Goal: Task Accomplishment & Management: Manage account settings

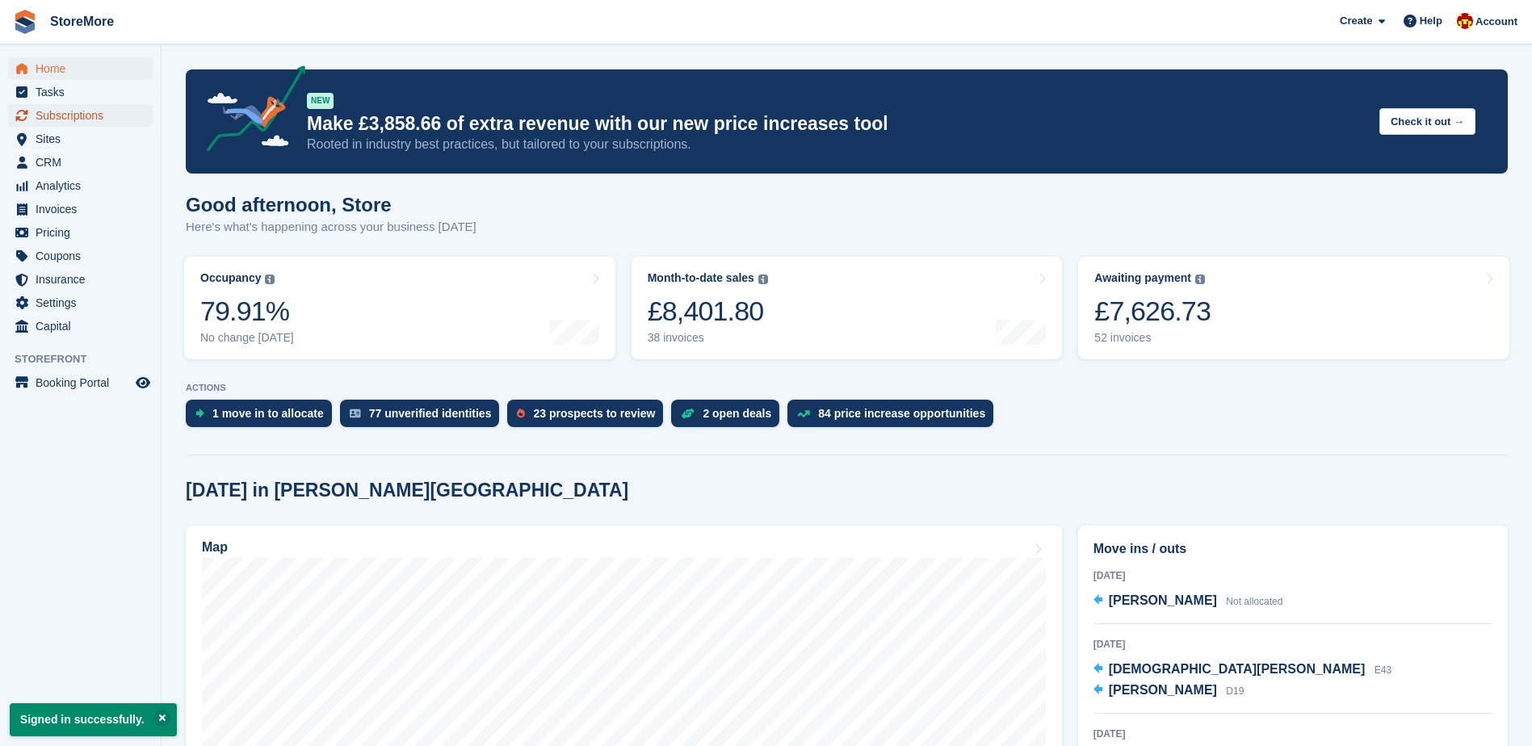
click at [114, 114] on span "Subscriptions" at bounding box center [84, 115] width 97 height 23
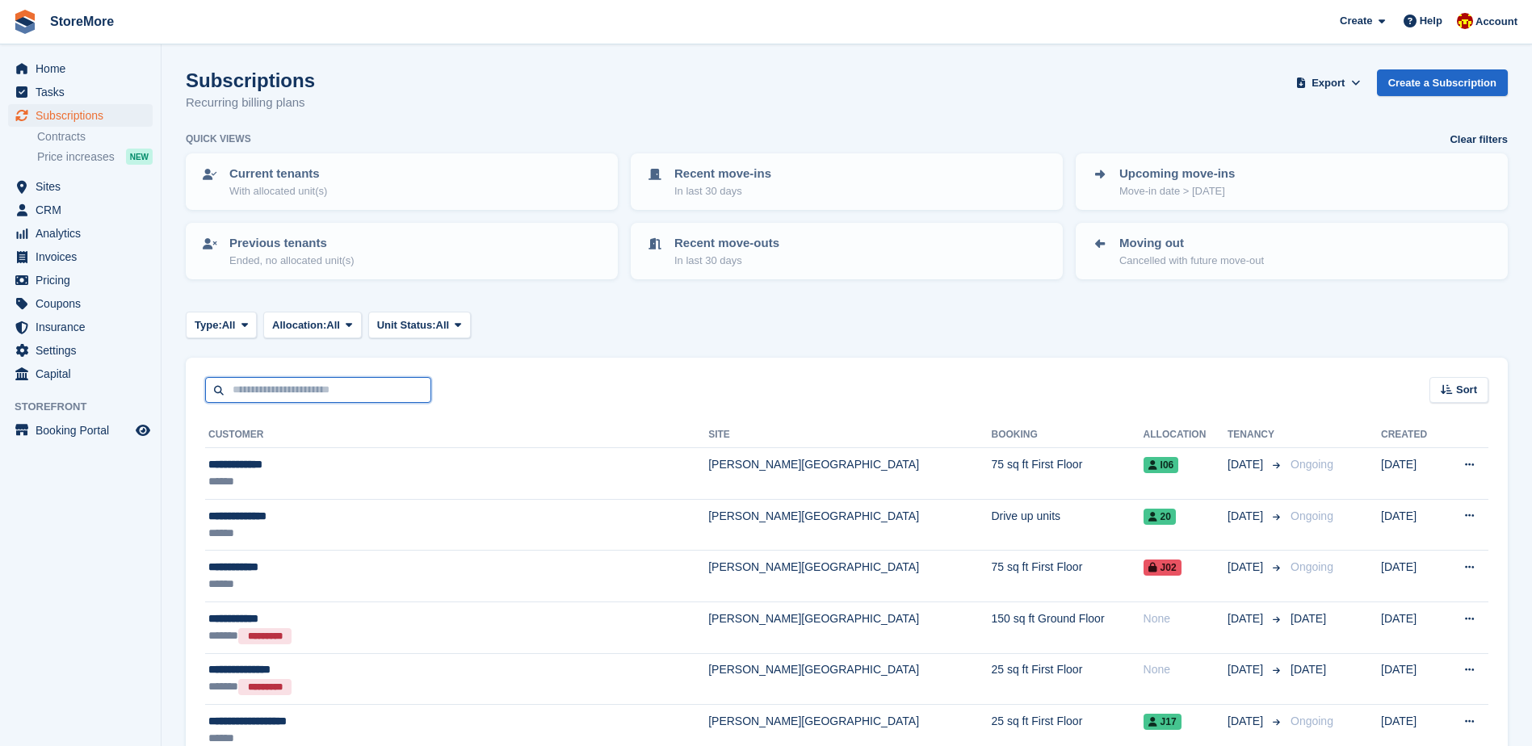
click at [368, 388] on input "text" at bounding box center [318, 390] width 226 height 27
type input "*****"
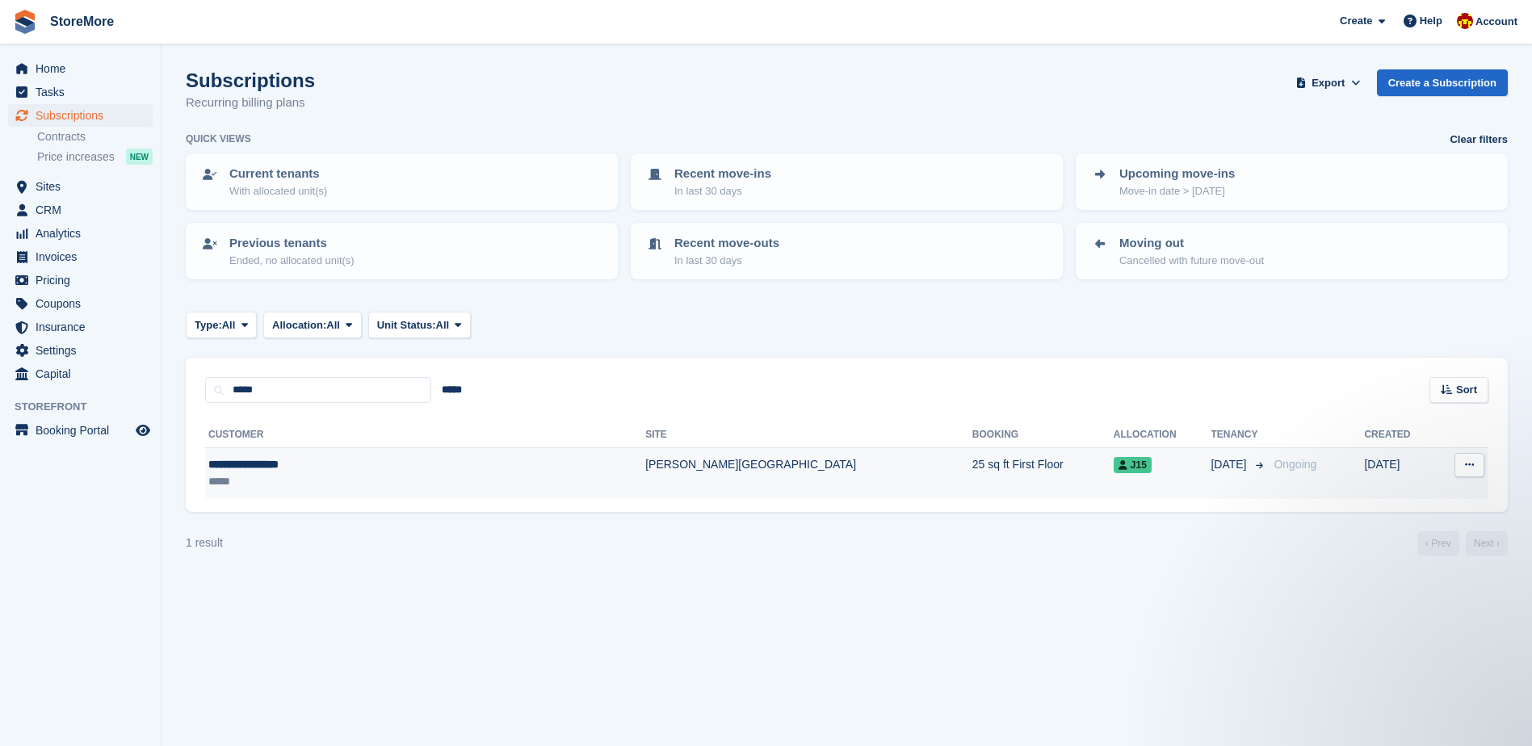
click at [645, 467] on td "Clough Road" at bounding box center [808, 473] width 327 height 51
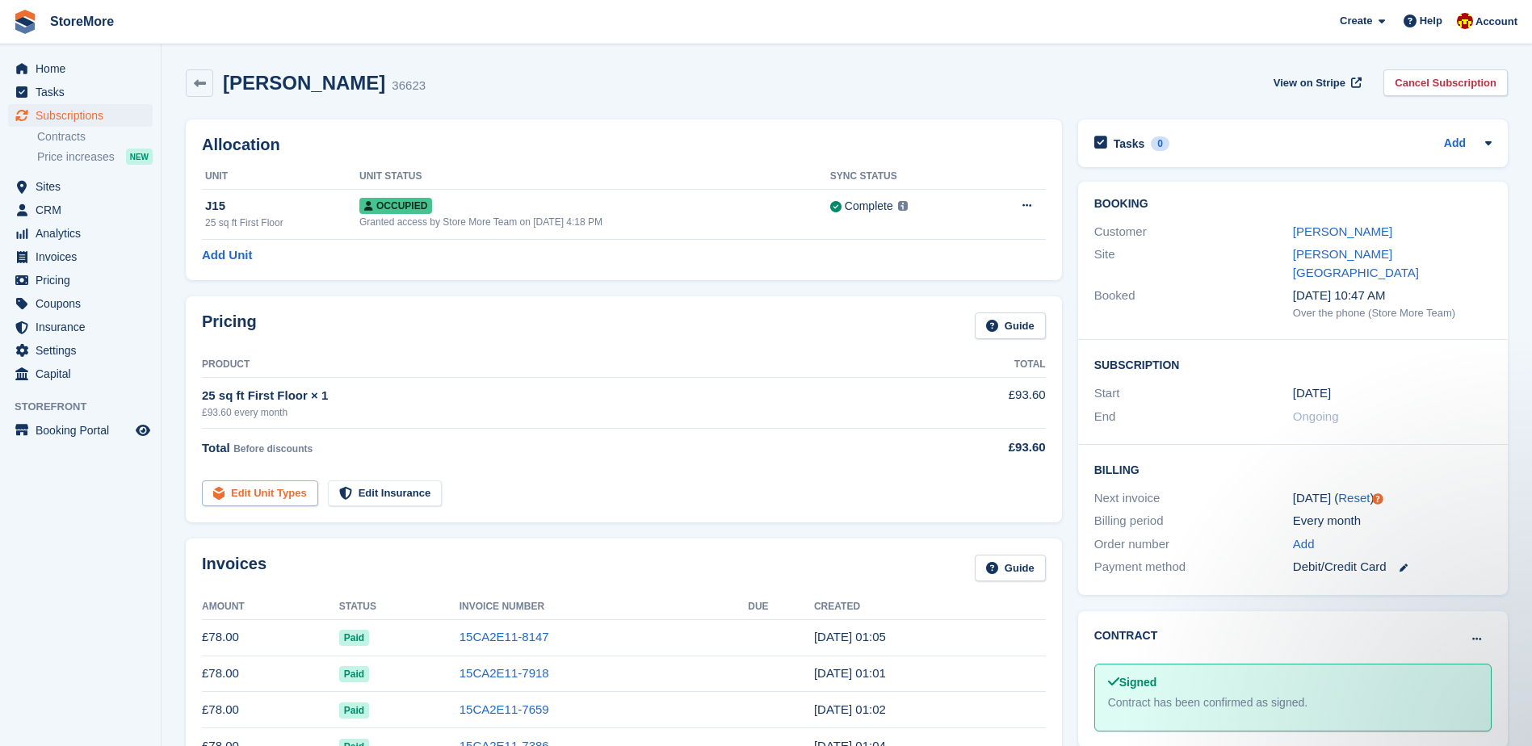
click at [281, 489] on link "Edit Unit Types" at bounding box center [260, 494] width 116 height 27
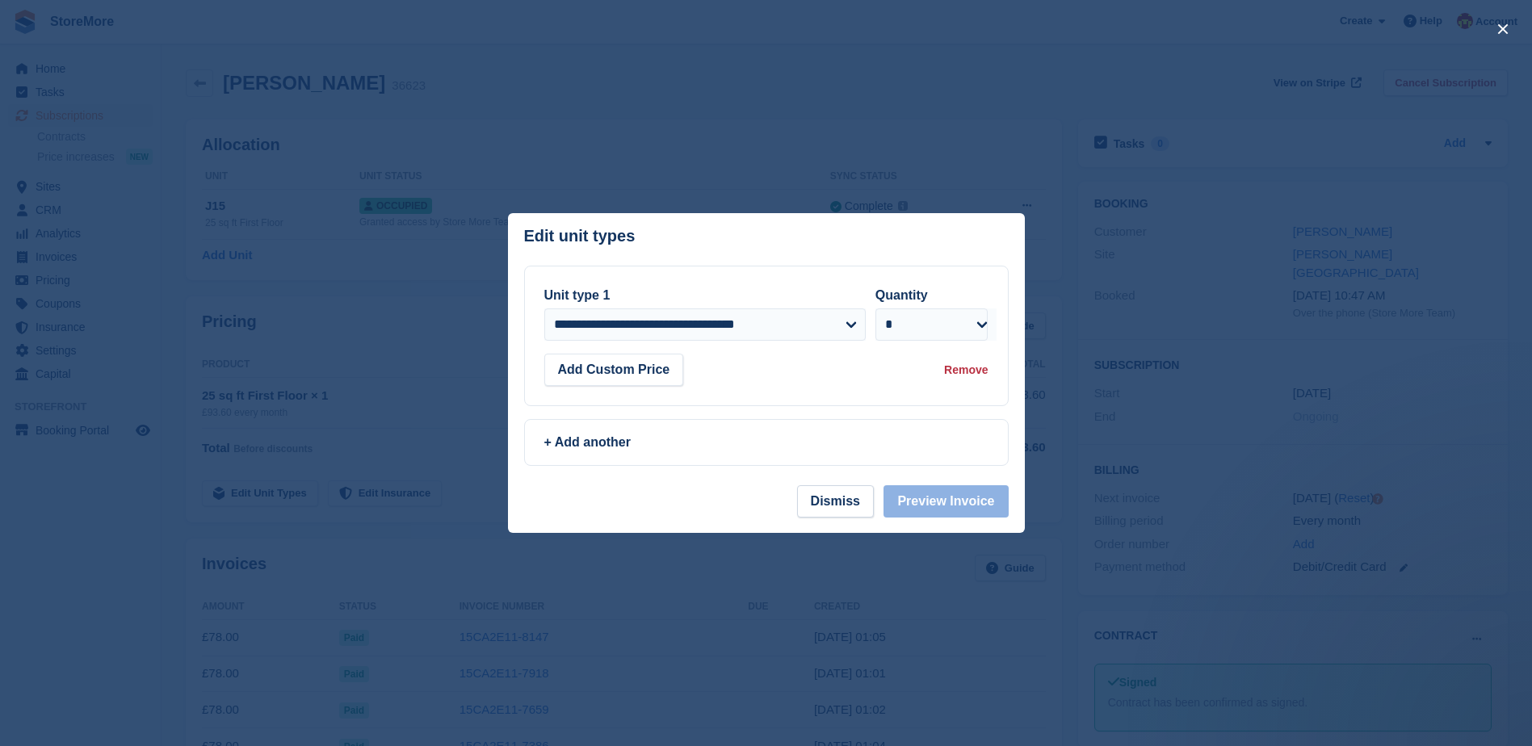
click at [811, 113] on div at bounding box center [766, 373] width 1532 height 746
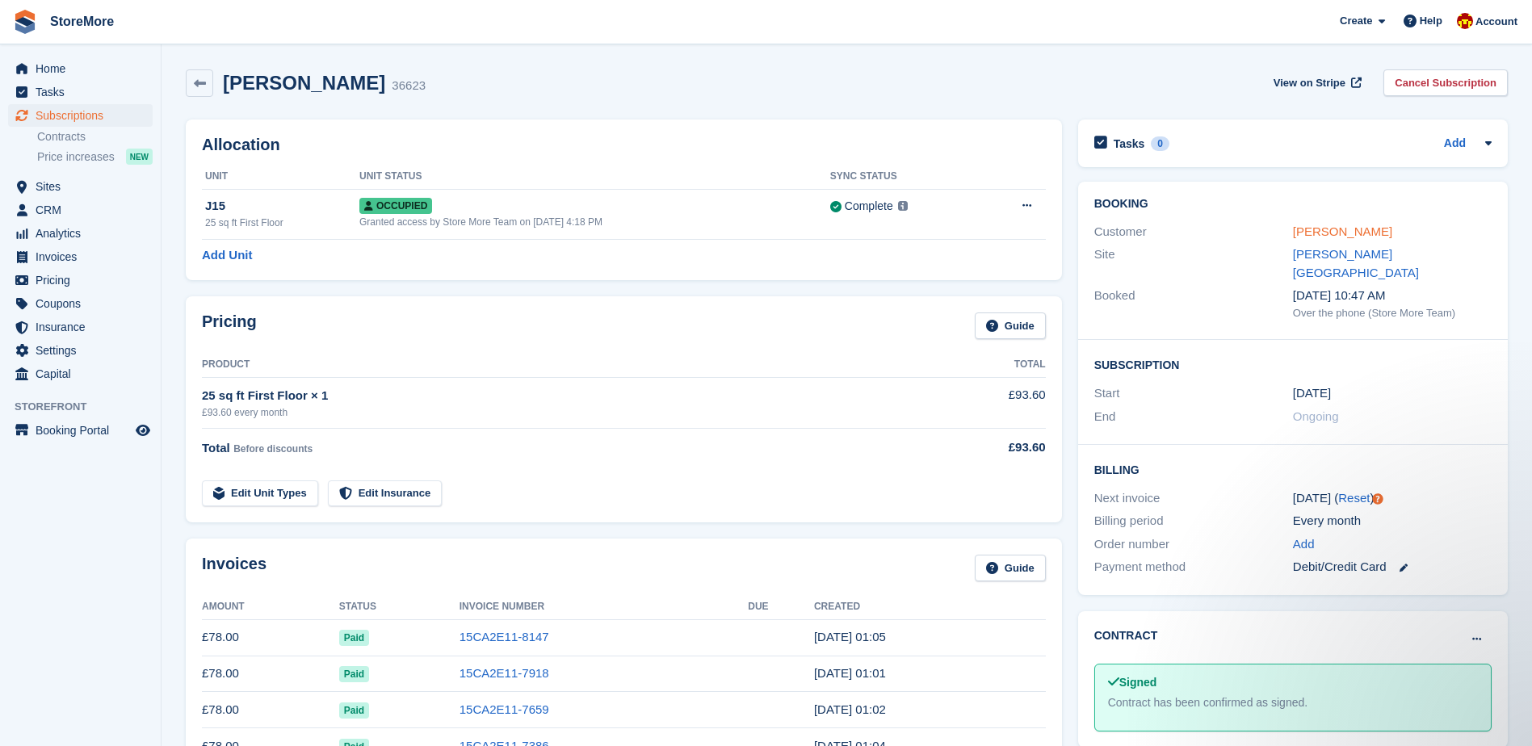
click at [1349, 237] on link "[PERSON_NAME]" at bounding box center [1342, 232] width 99 height 14
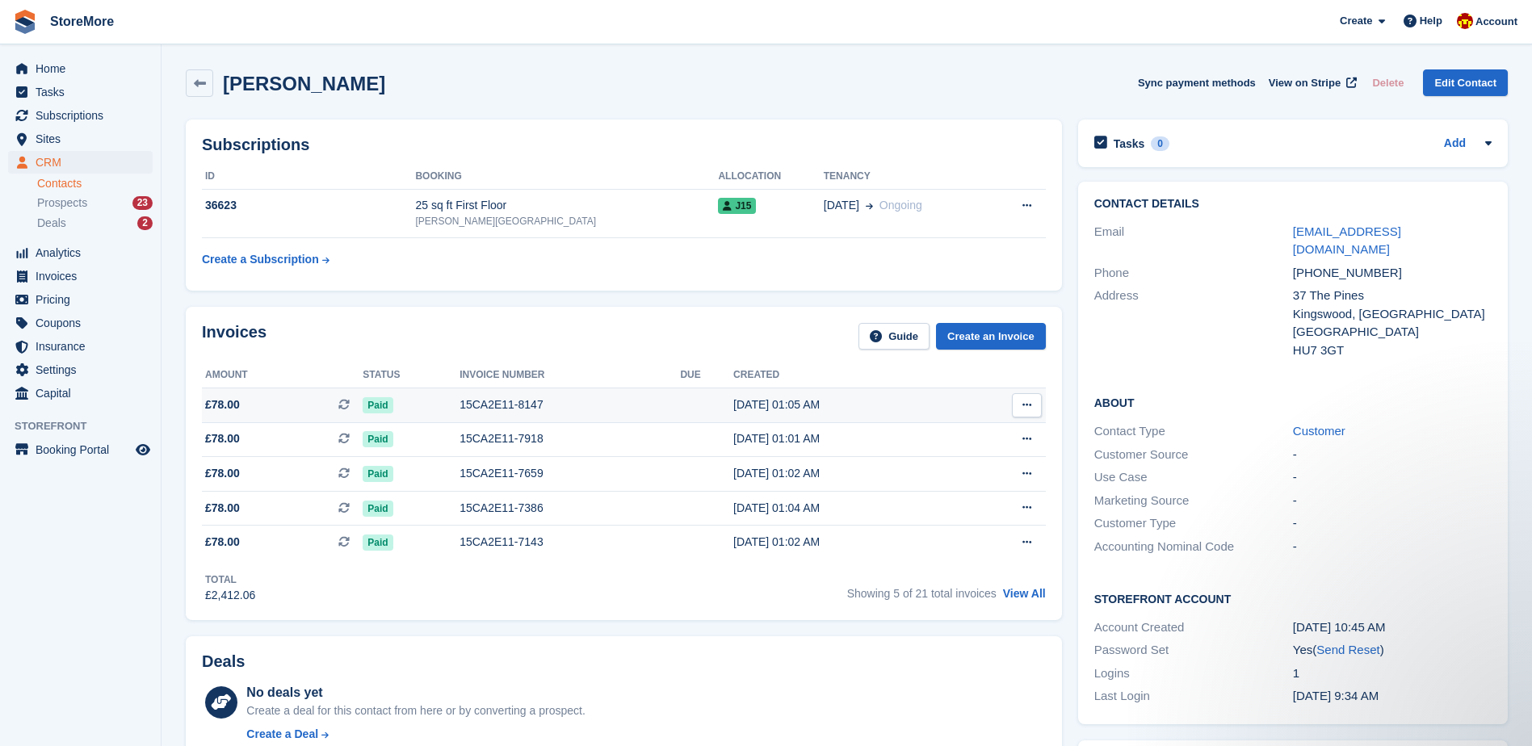
click at [557, 408] on div "15CA2E11-8147" at bounding box center [570, 405] width 220 height 17
click at [483, 406] on div "15CA2E11-8147" at bounding box center [570, 405] width 220 height 17
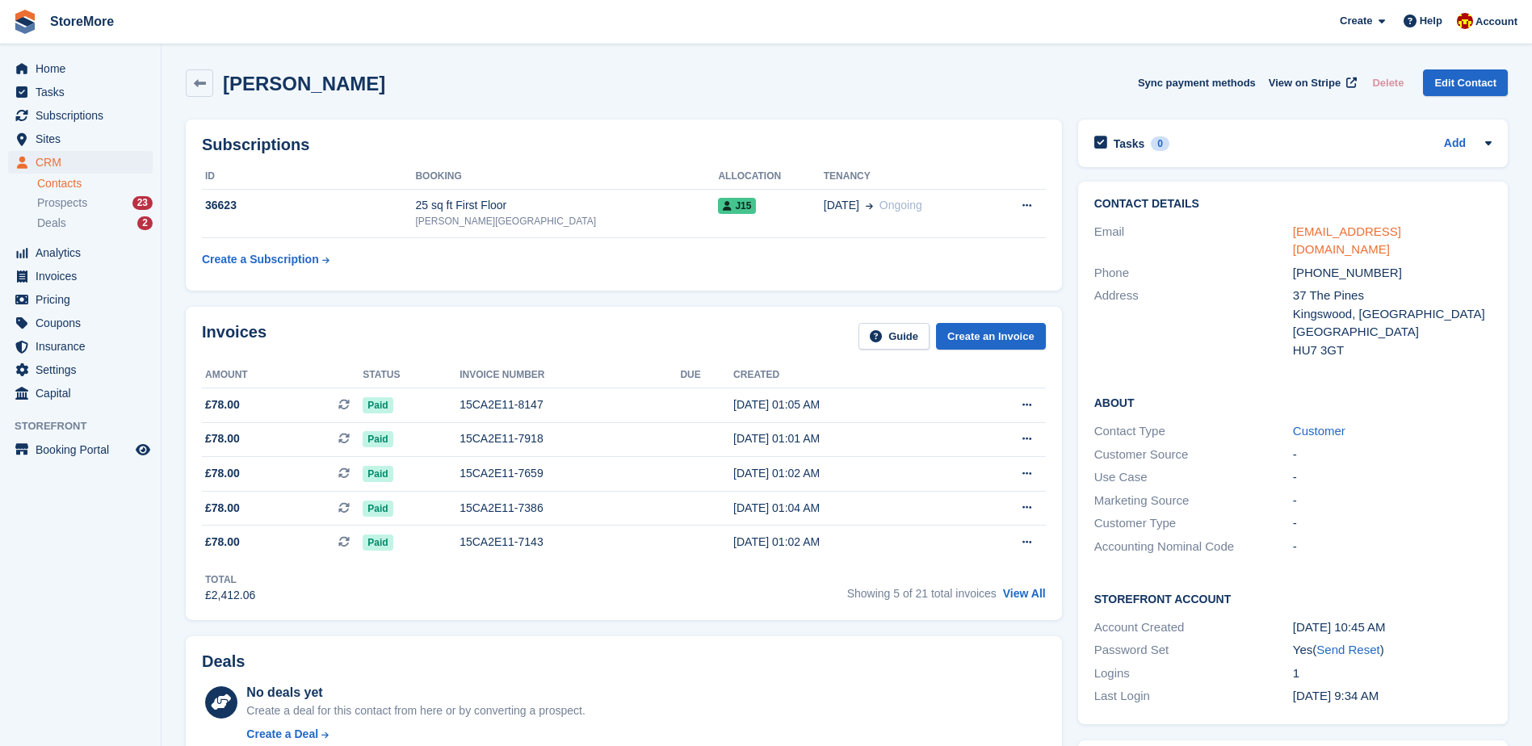
click at [1383, 233] on link "[EMAIL_ADDRESS][DOMAIN_NAME]" at bounding box center [1347, 241] width 108 height 32
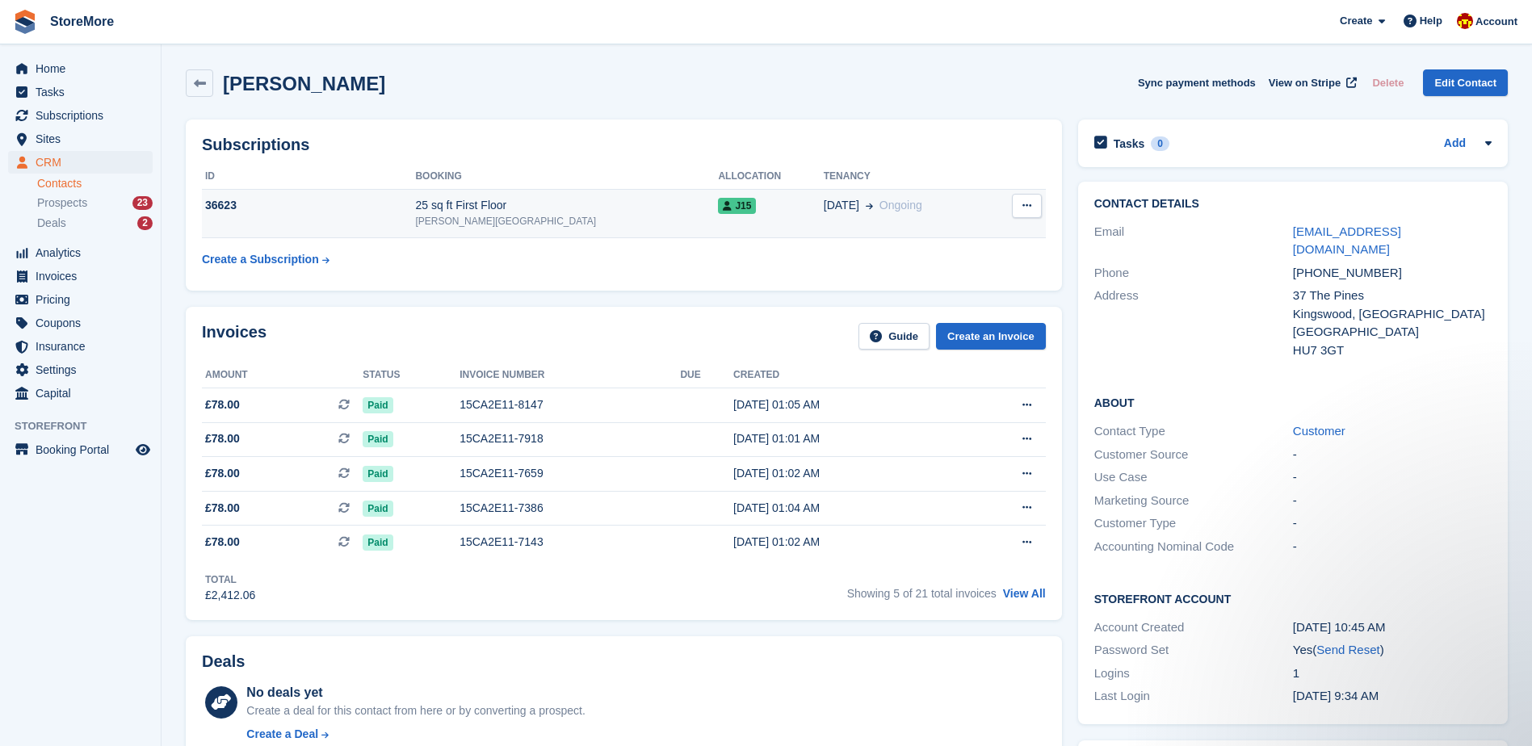
click at [232, 205] on div "36623" at bounding box center [308, 205] width 213 height 17
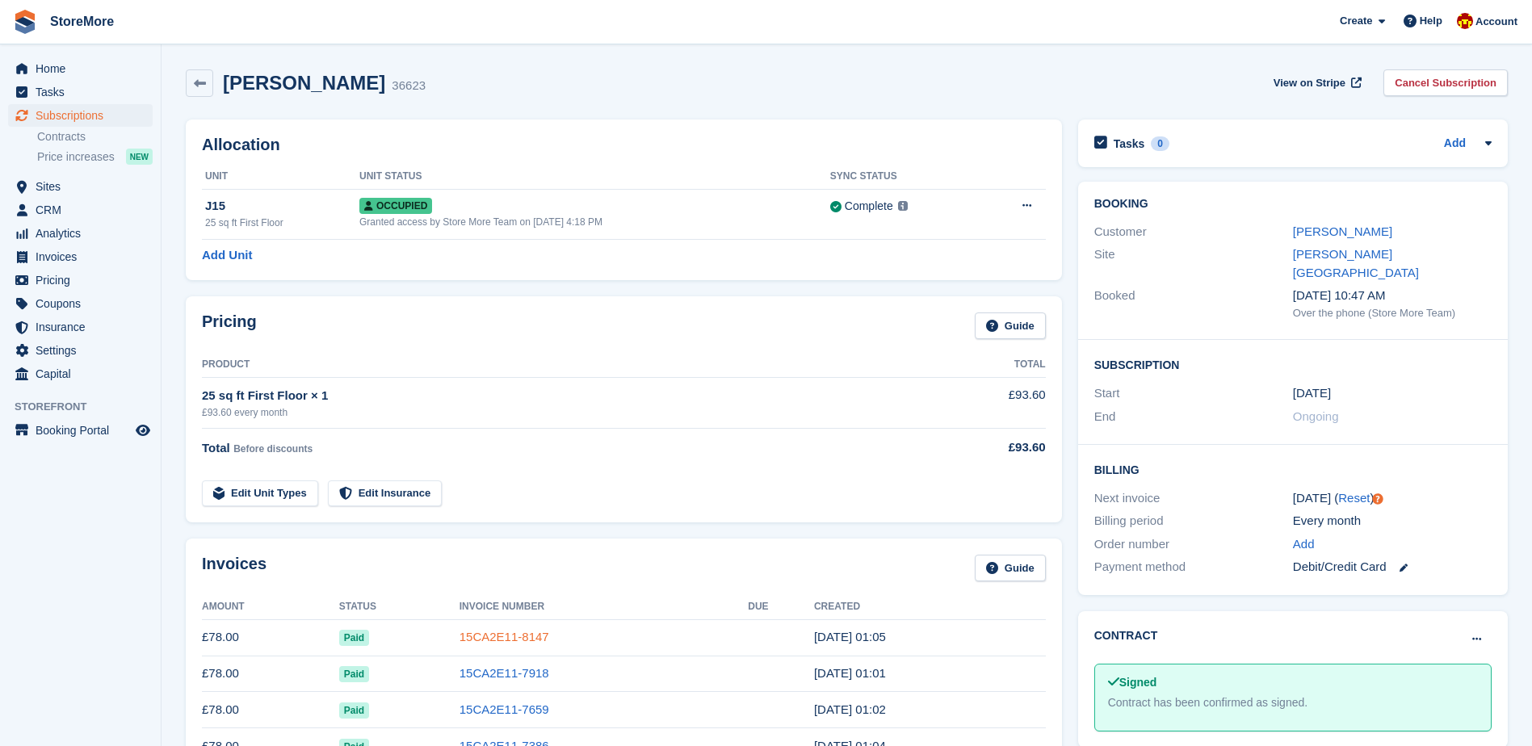
click at [519, 640] on link "15CA2E11-8147" at bounding box center [505, 637] width 90 height 14
click at [260, 503] on link "Edit Unit Types" at bounding box center [260, 494] width 116 height 27
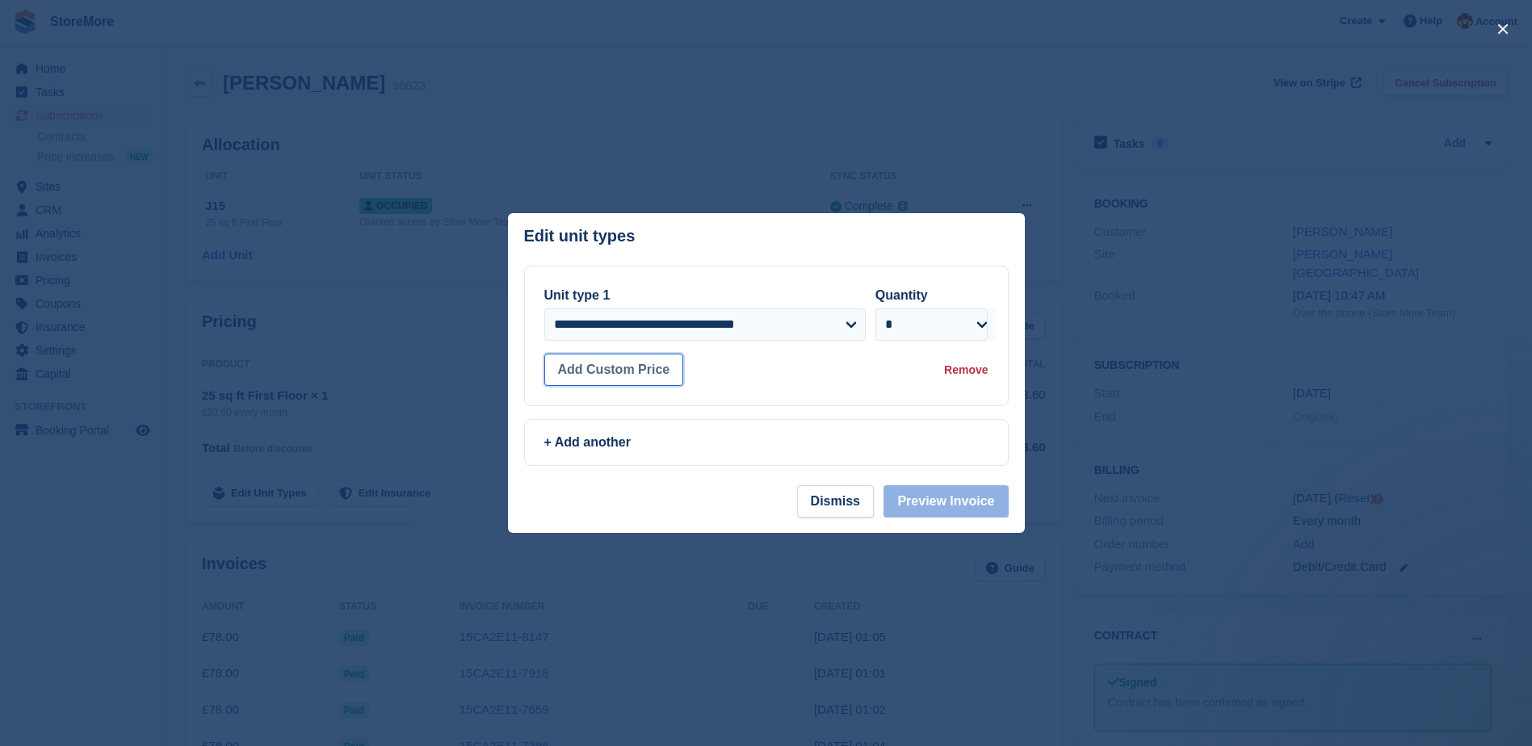
click at [638, 372] on button "Add Custom Price" at bounding box center [614, 370] width 140 height 32
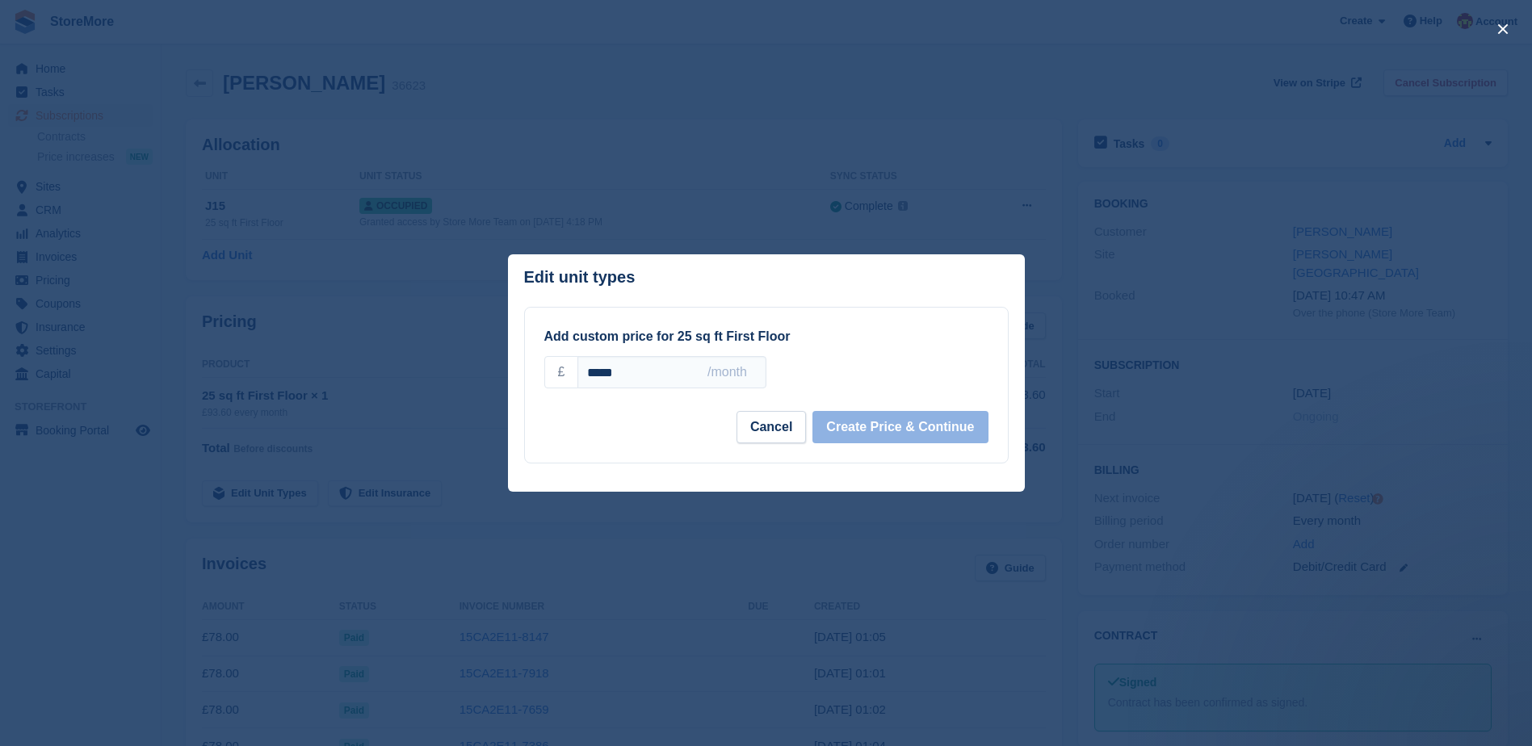
drag, startPoint x: 638, startPoint y: 372, endPoint x: 480, endPoint y: 375, distance: 158.3
click at [485, 376] on div "**********" at bounding box center [766, 373] width 1532 height 746
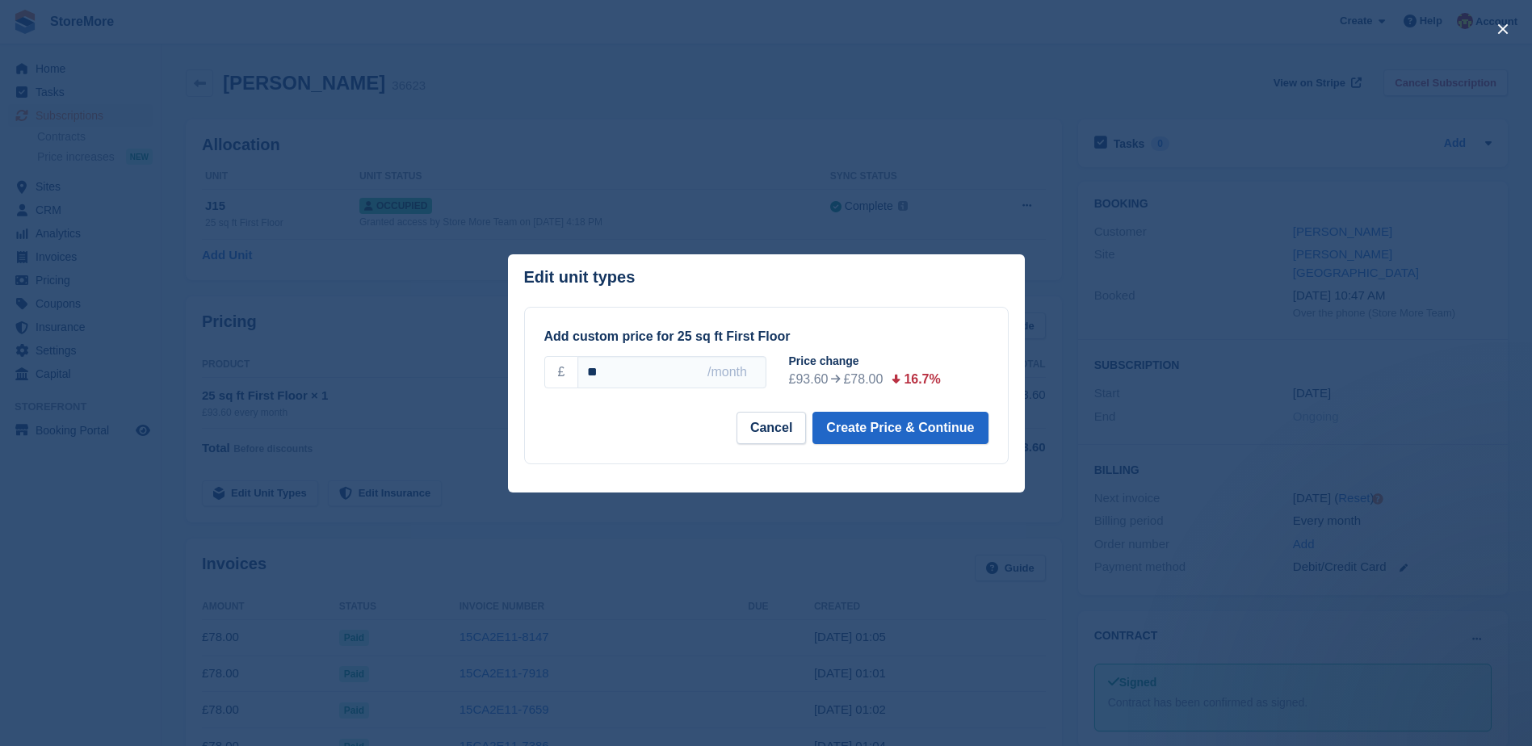
type input "*"
type input "*****"
click at [956, 355] on div "Price change" at bounding box center [895, 361] width 212 height 17
click at [885, 424] on button "Create Price & Continue" at bounding box center [899, 428] width 175 height 32
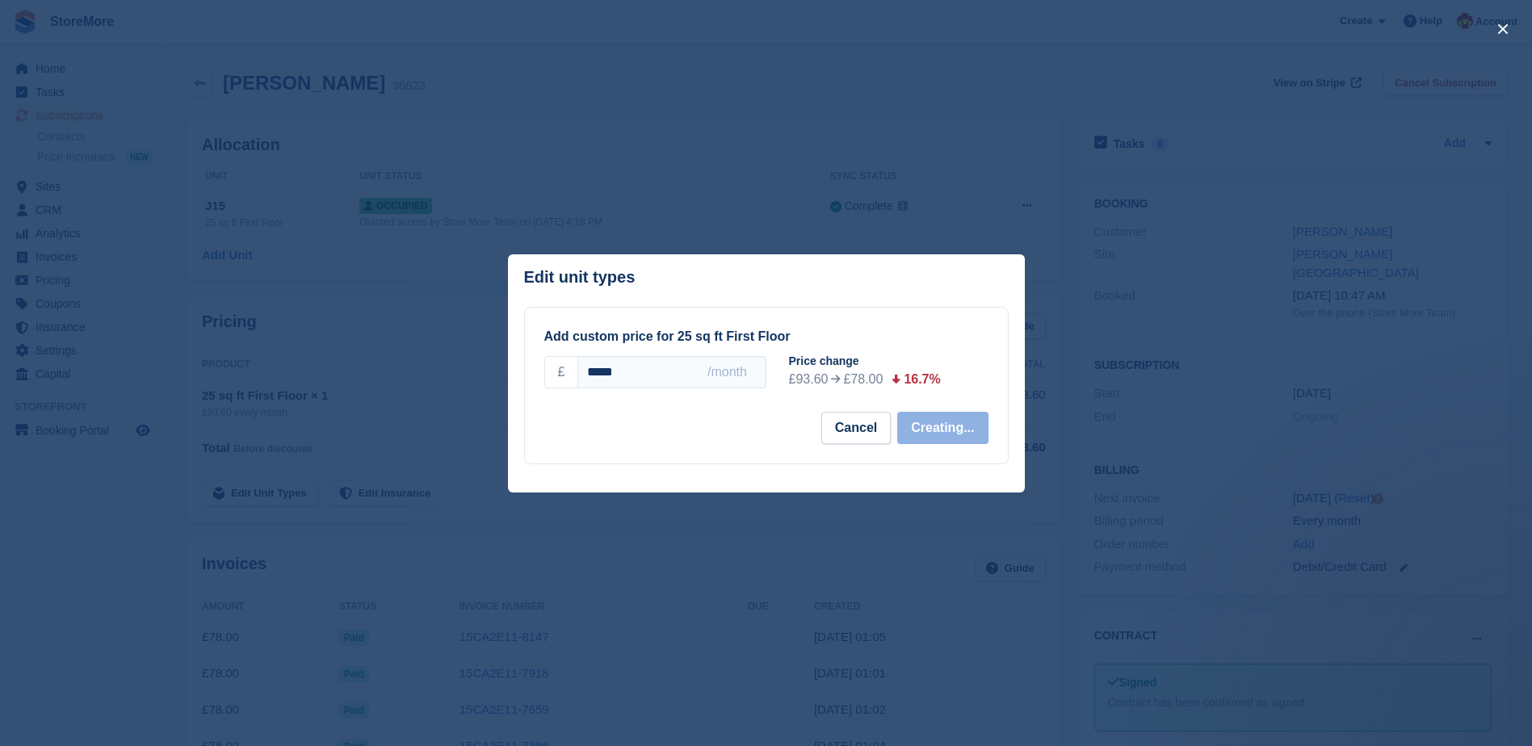
select select "*****"
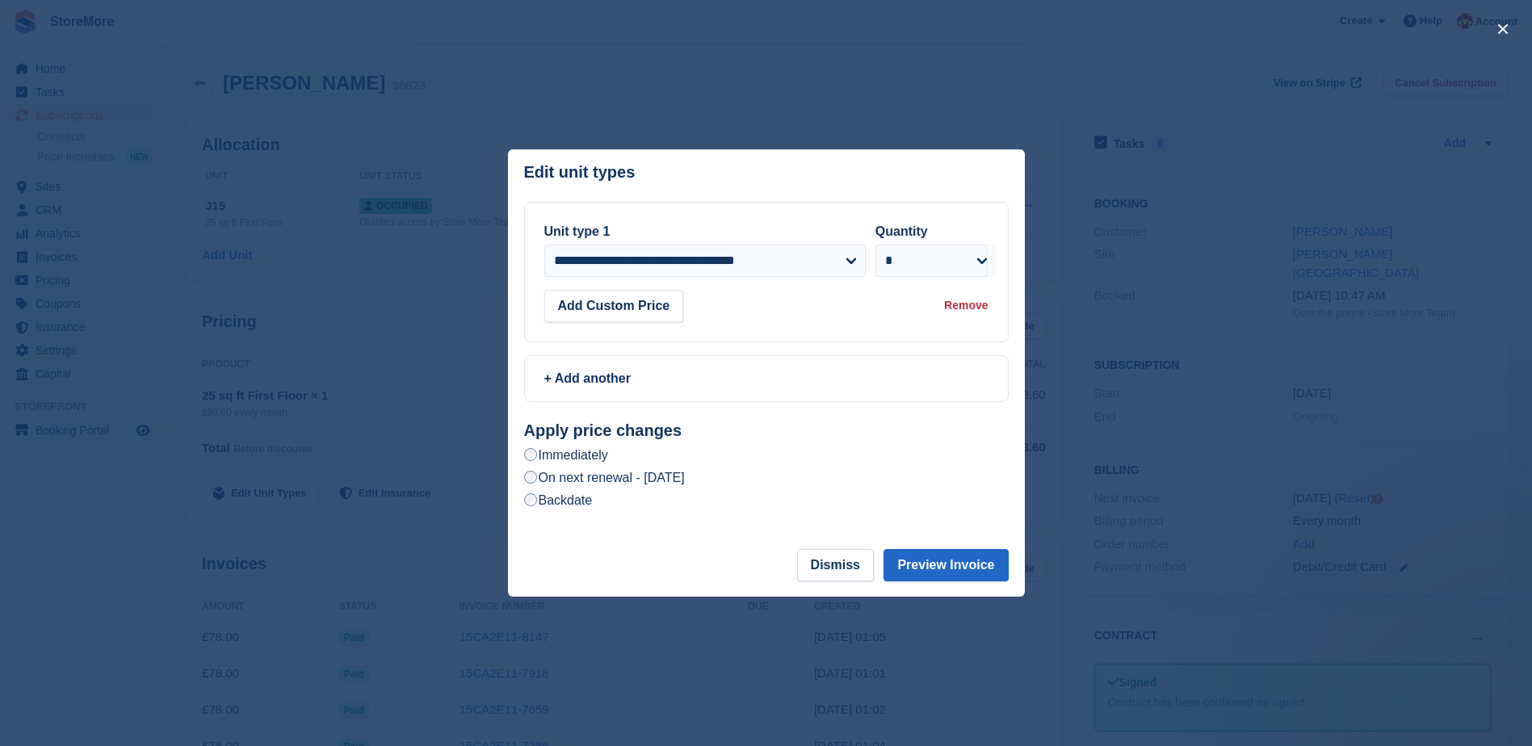
click at [685, 486] on label "On next renewal - Friday, 31st October, 2025" at bounding box center [604, 477] width 161 height 17
click at [974, 577] on button "Preview Invoice" at bounding box center [946, 565] width 124 height 32
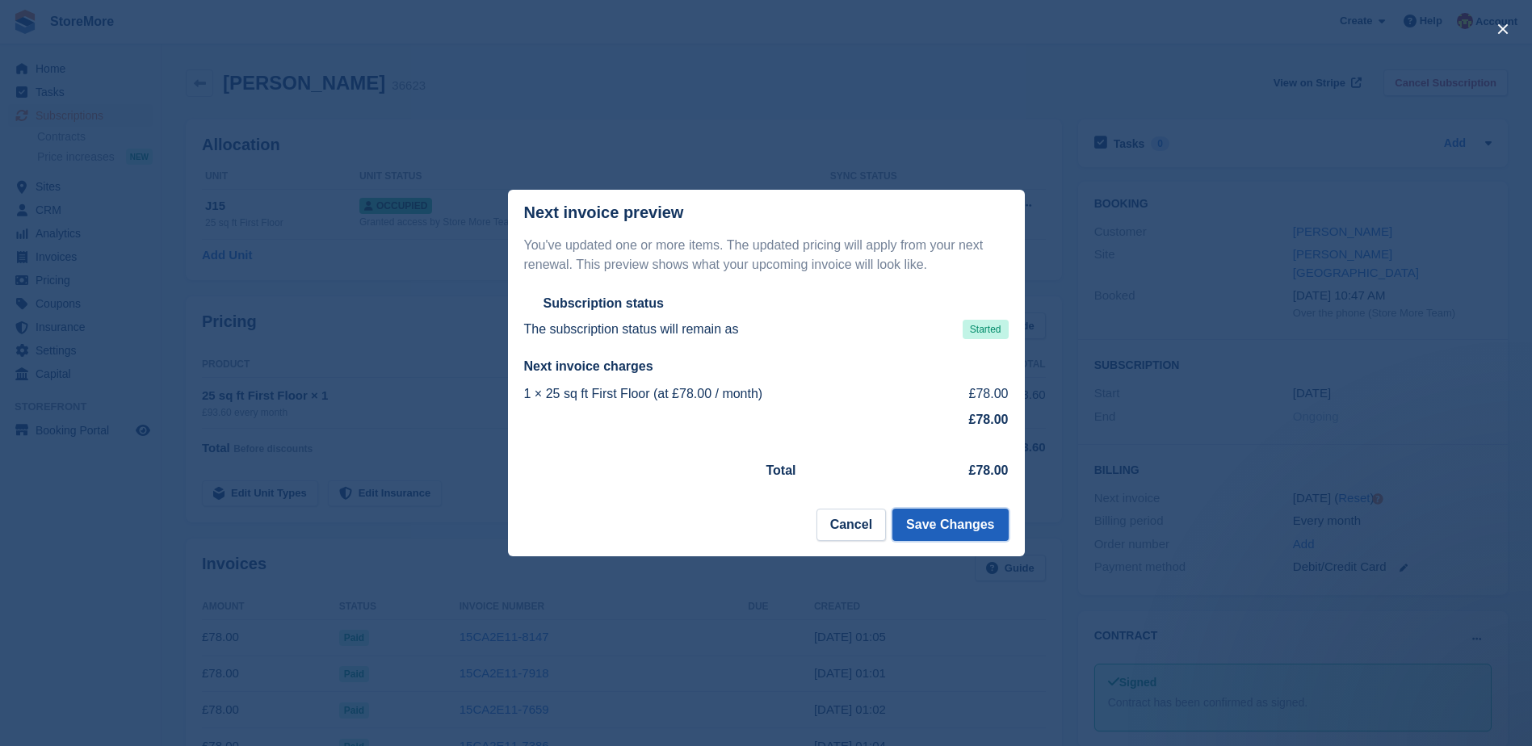
click at [959, 532] on button "Save Changes" at bounding box center [949, 525] width 115 height 32
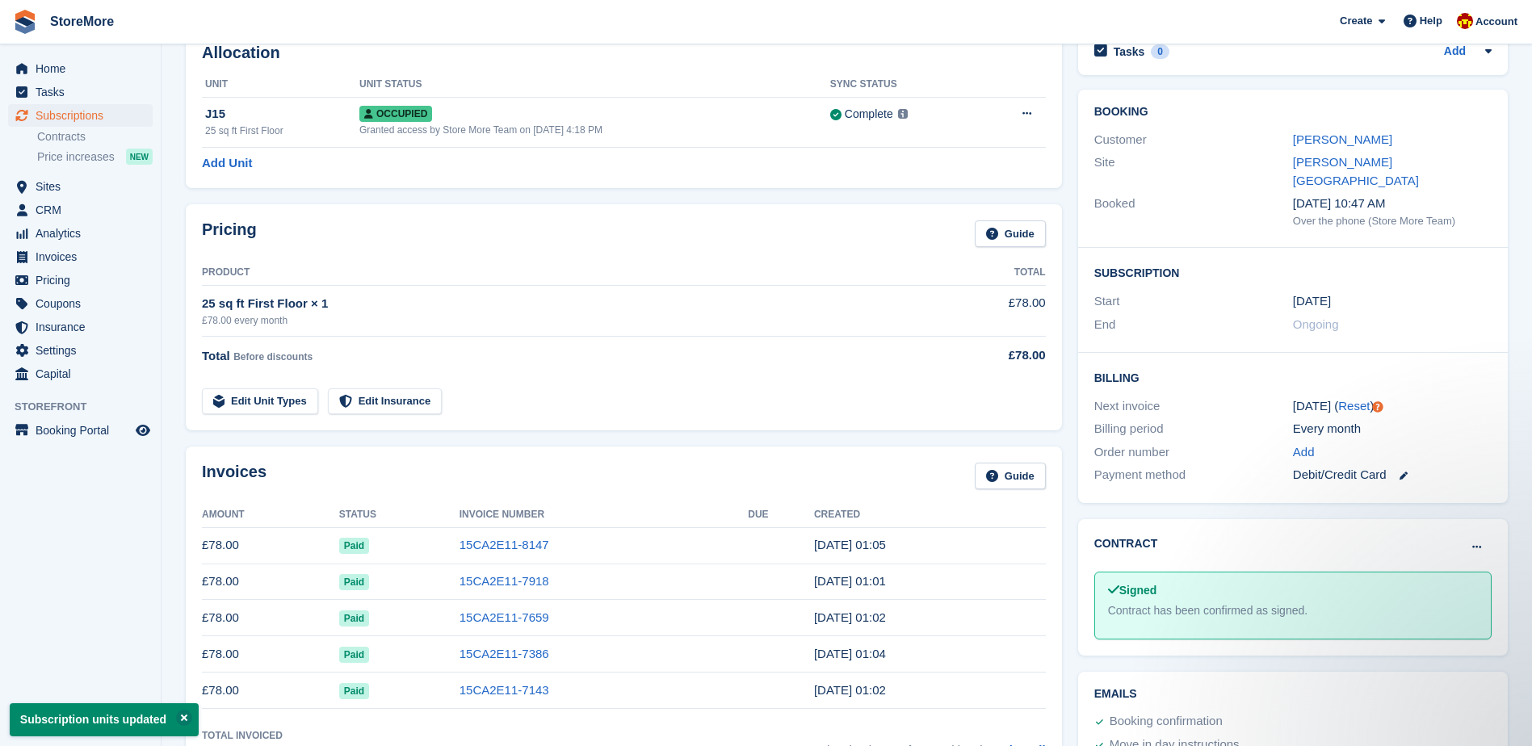
scroll to position [81, 0]
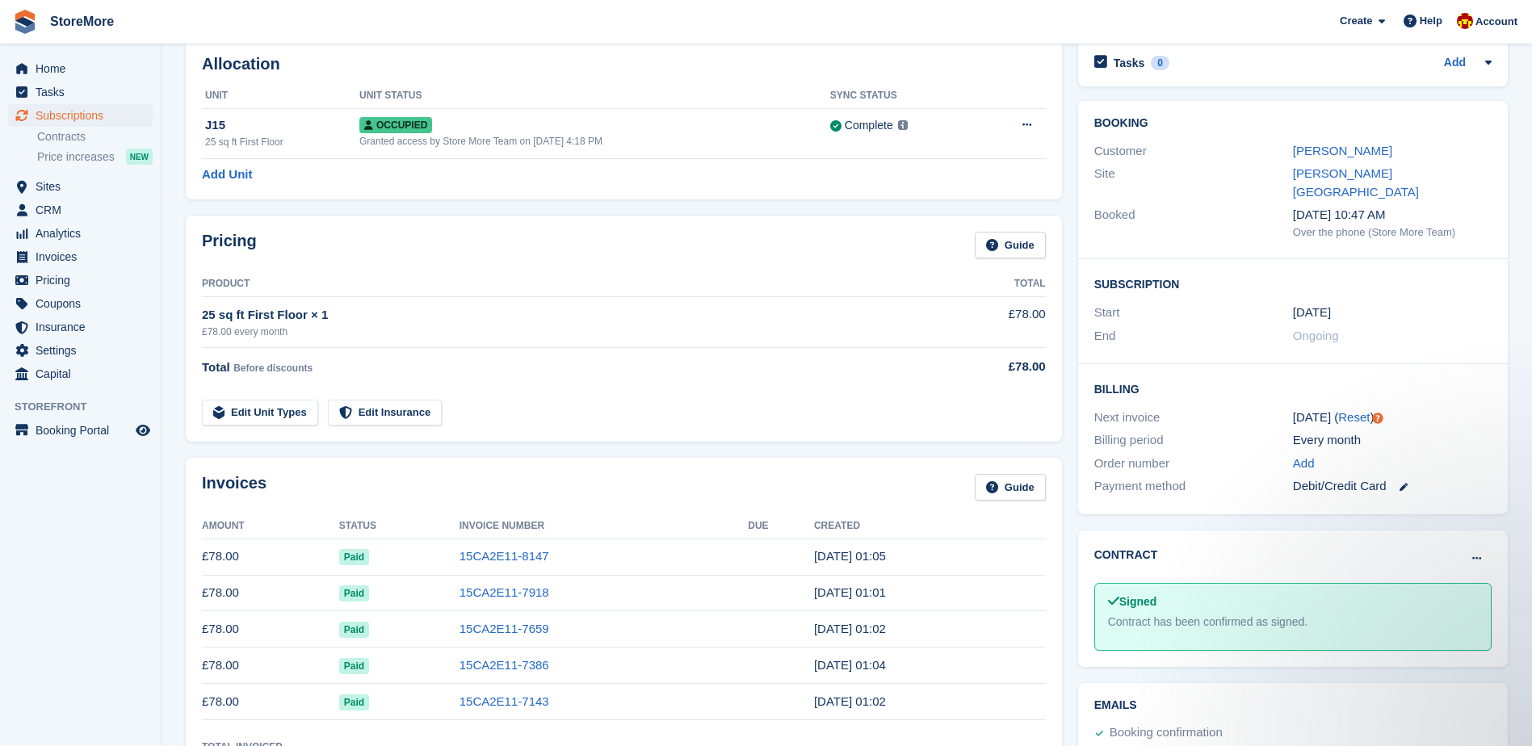
click at [544, 592] on td "15CA2E11-7918" at bounding box center [604, 593] width 289 height 36
click at [527, 593] on link "15CA2E11-7918" at bounding box center [505, 593] width 90 height 14
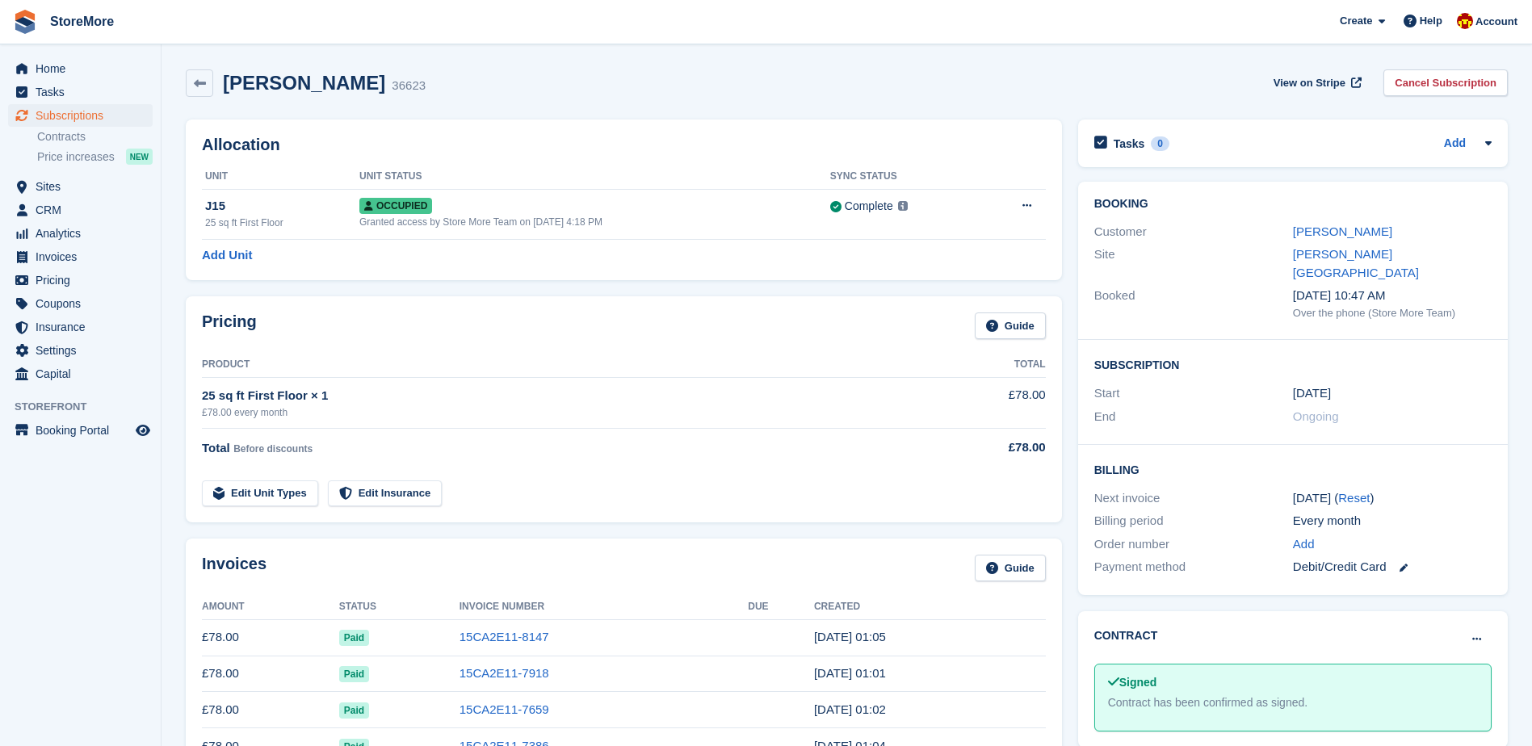
scroll to position [81, 0]
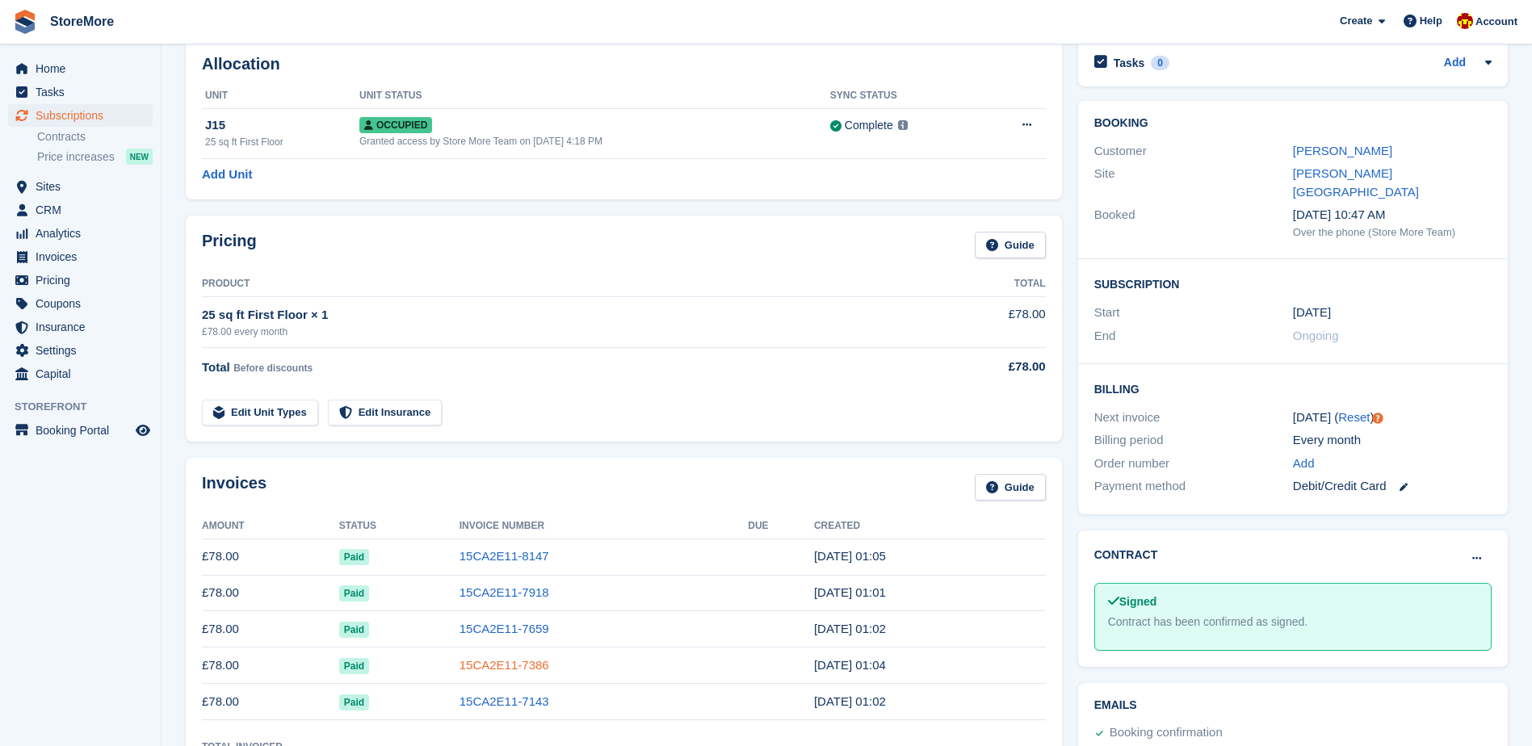
click at [503, 664] on link "15CA2E11-7386" at bounding box center [505, 665] width 90 height 14
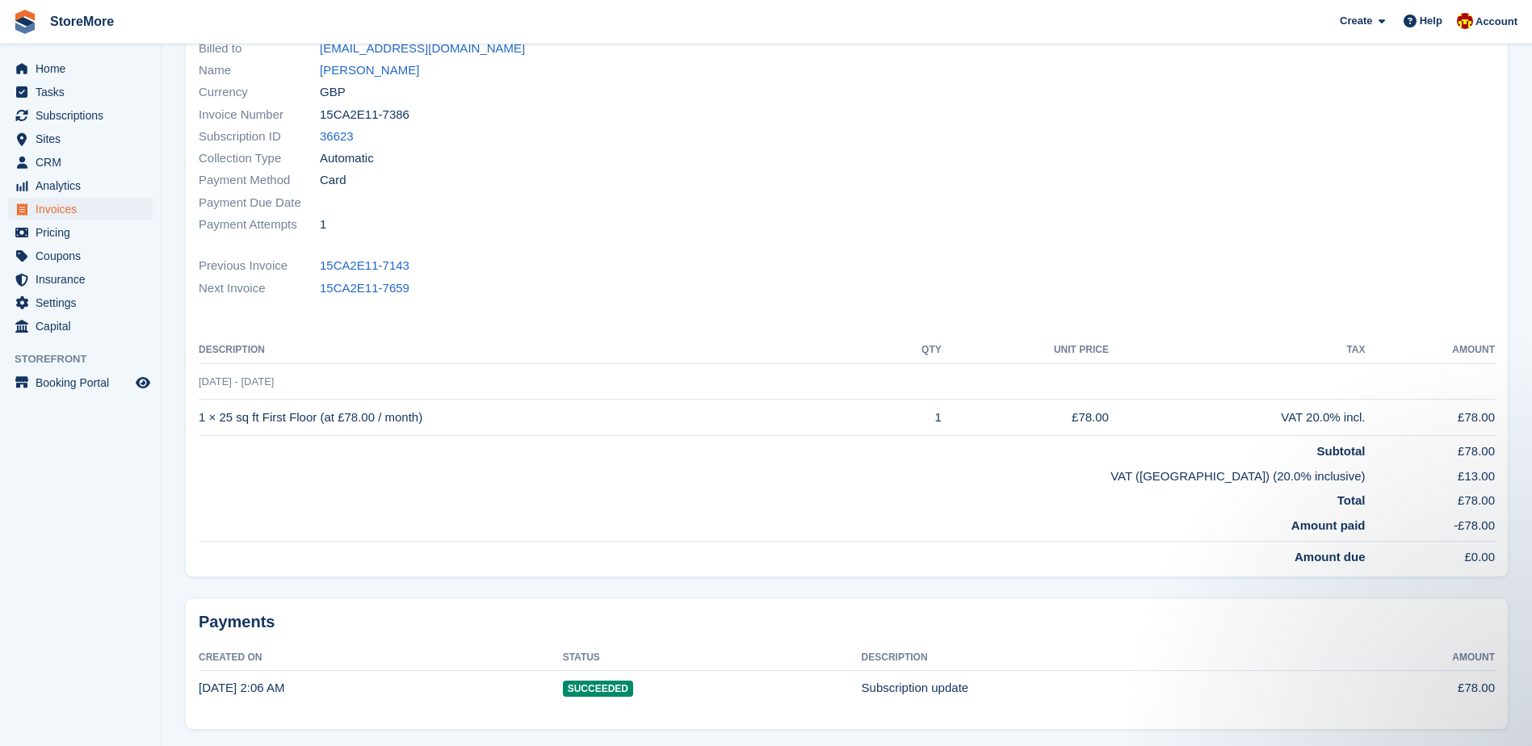
scroll to position [81, 0]
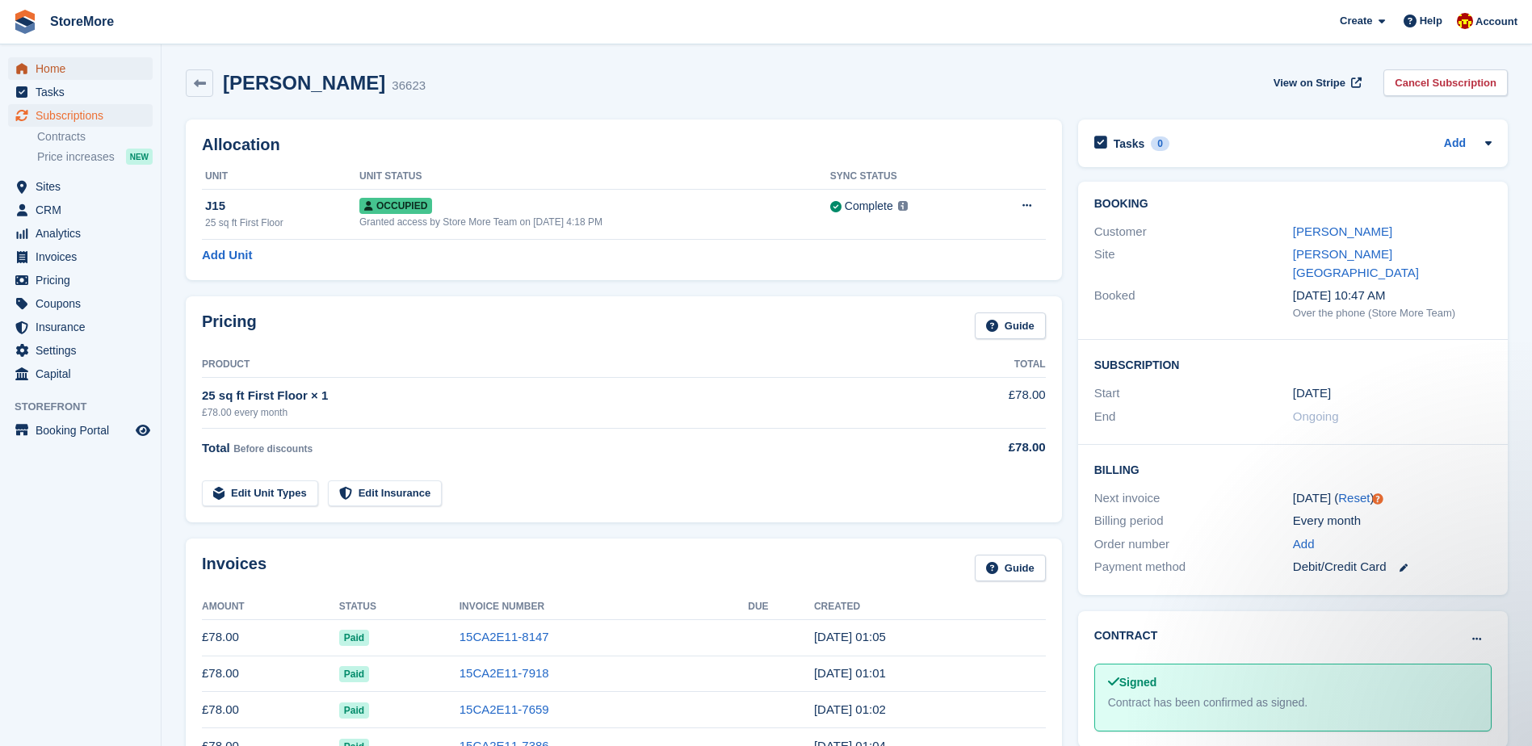
click at [95, 69] on span "Home" at bounding box center [84, 68] width 97 height 23
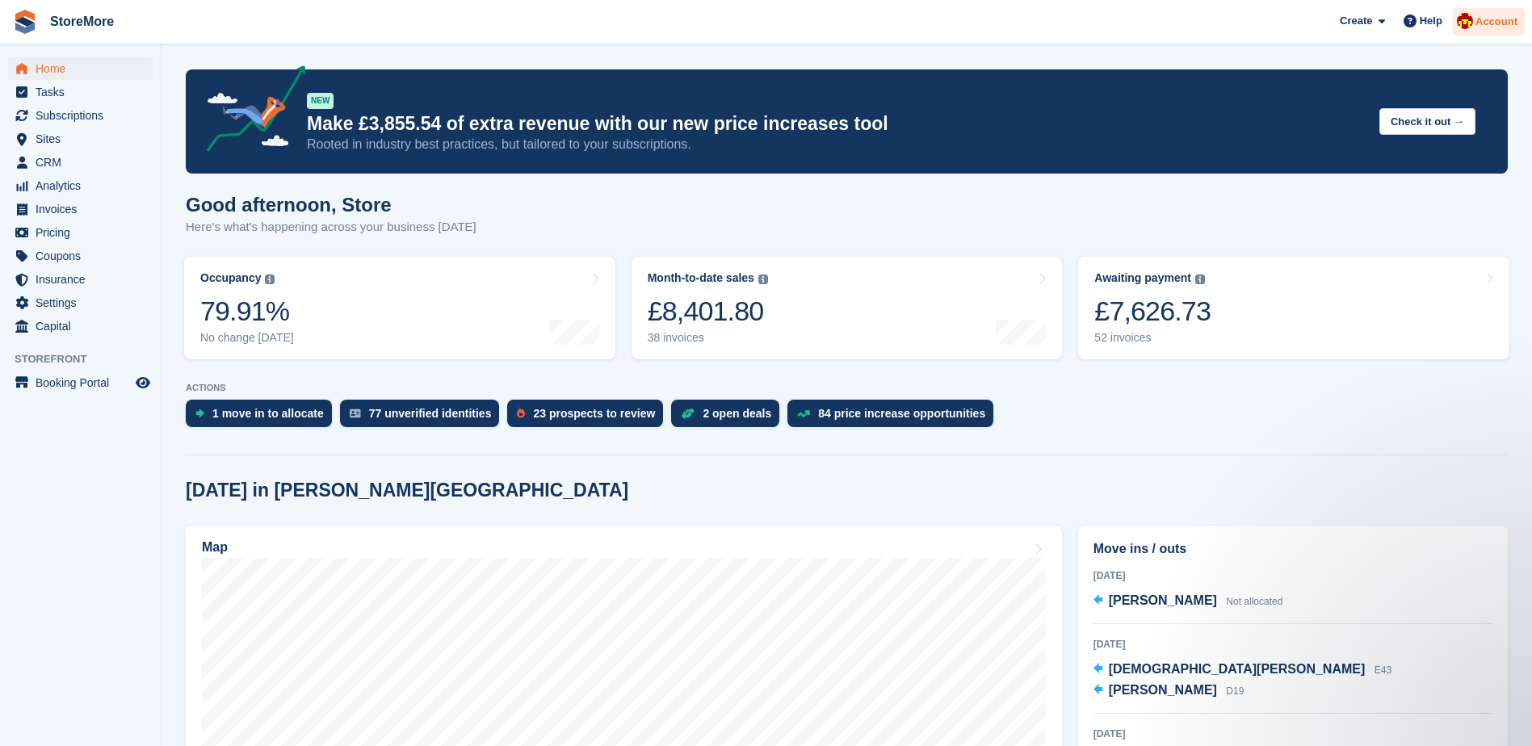
click at [1493, 31] on div "Account" at bounding box center [1489, 22] width 72 height 28
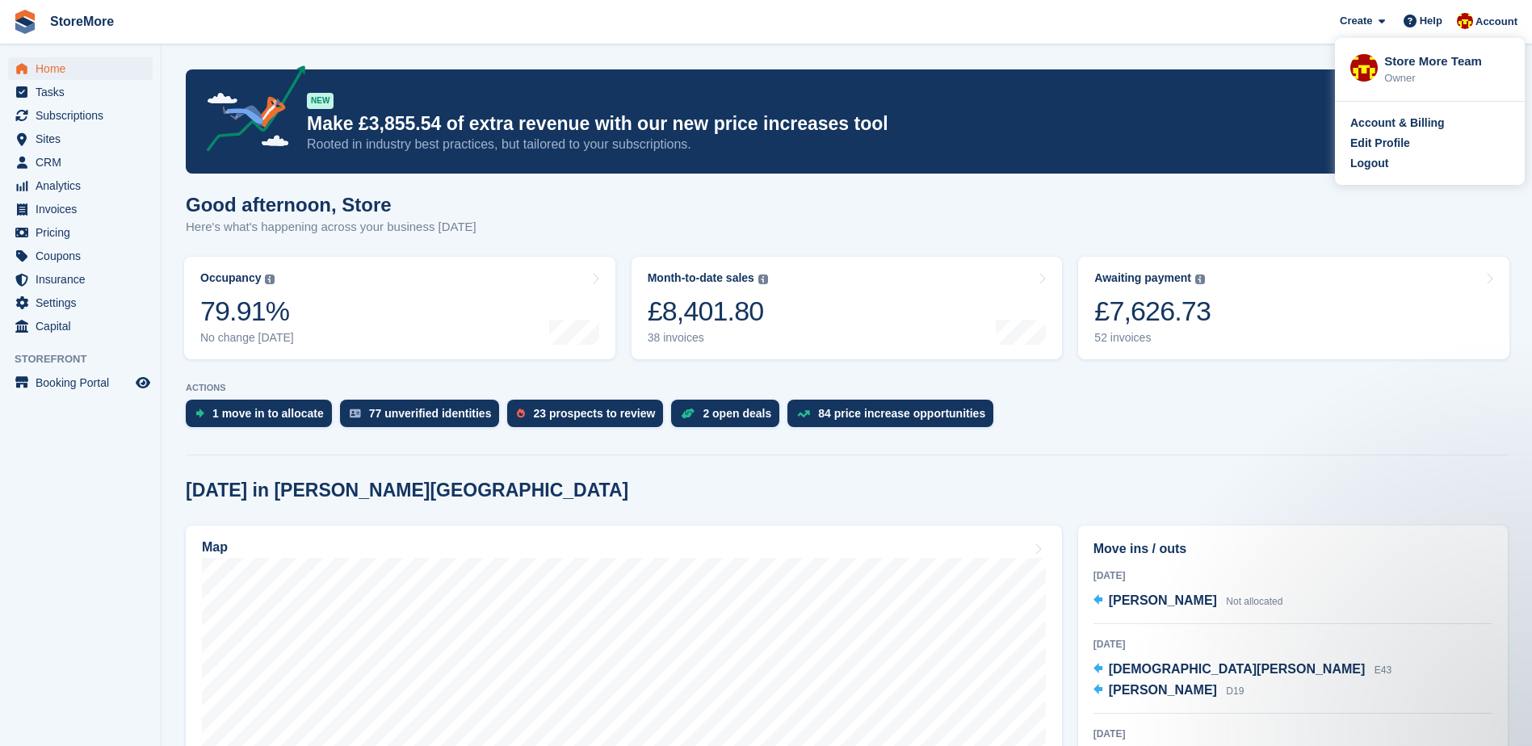
click at [1385, 163] on div "Logout" at bounding box center [1369, 163] width 38 height 17
